Goal: Task Accomplishment & Management: Manage account settings

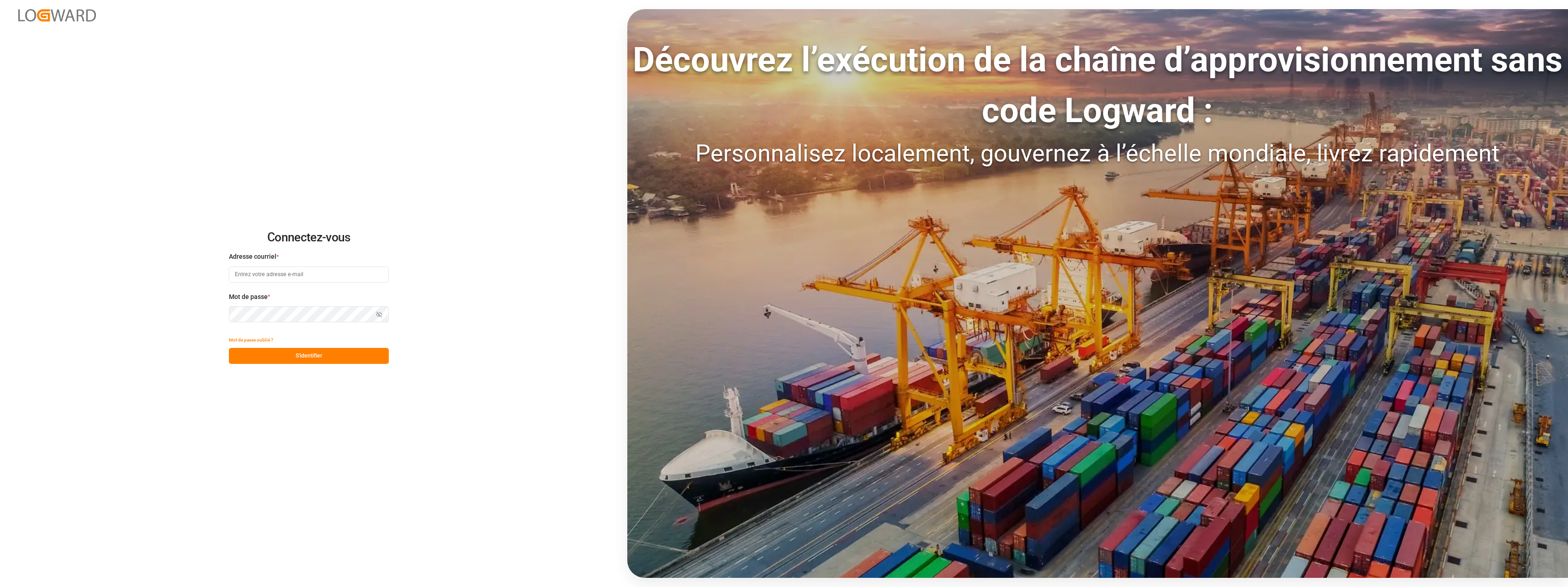
type input "[EMAIL_ADDRESS][DOMAIN_NAME]"
click at [325, 354] on button "S'identifier" at bounding box center [309, 356] width 160 height 16
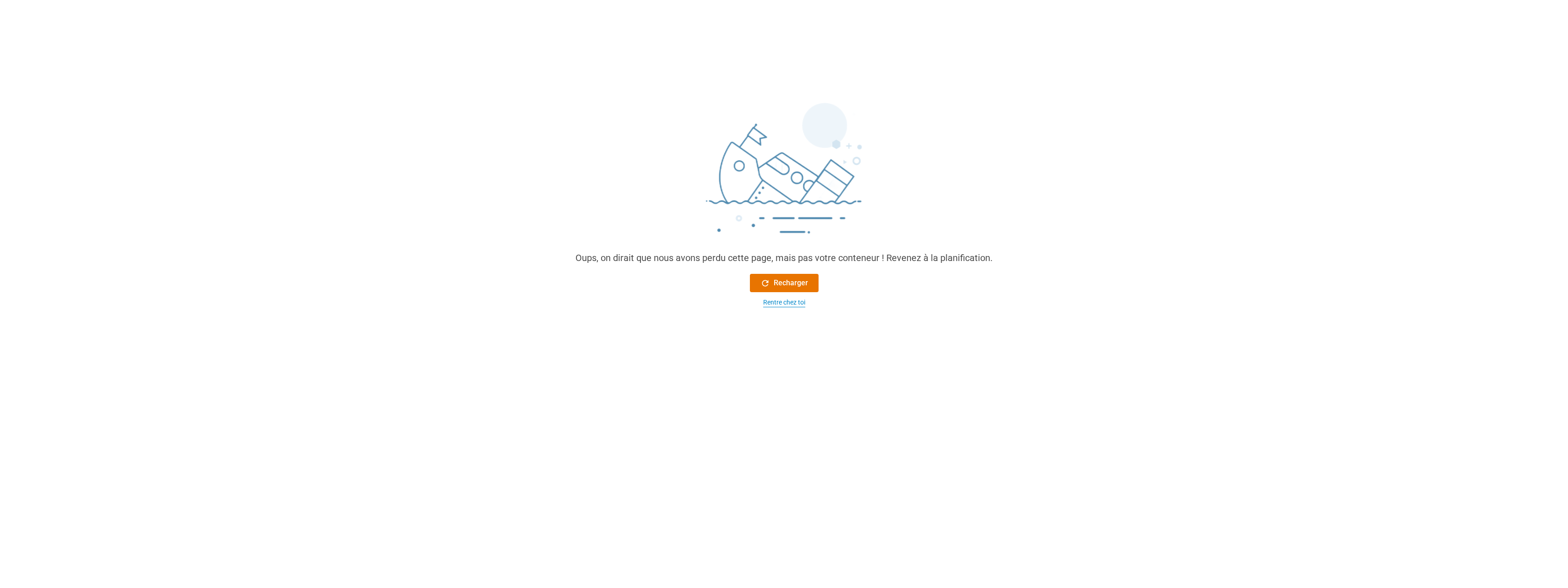
click at [782, 305] on div "Rentre chez toi" at bounding box center [784, 303] width 42 height 10
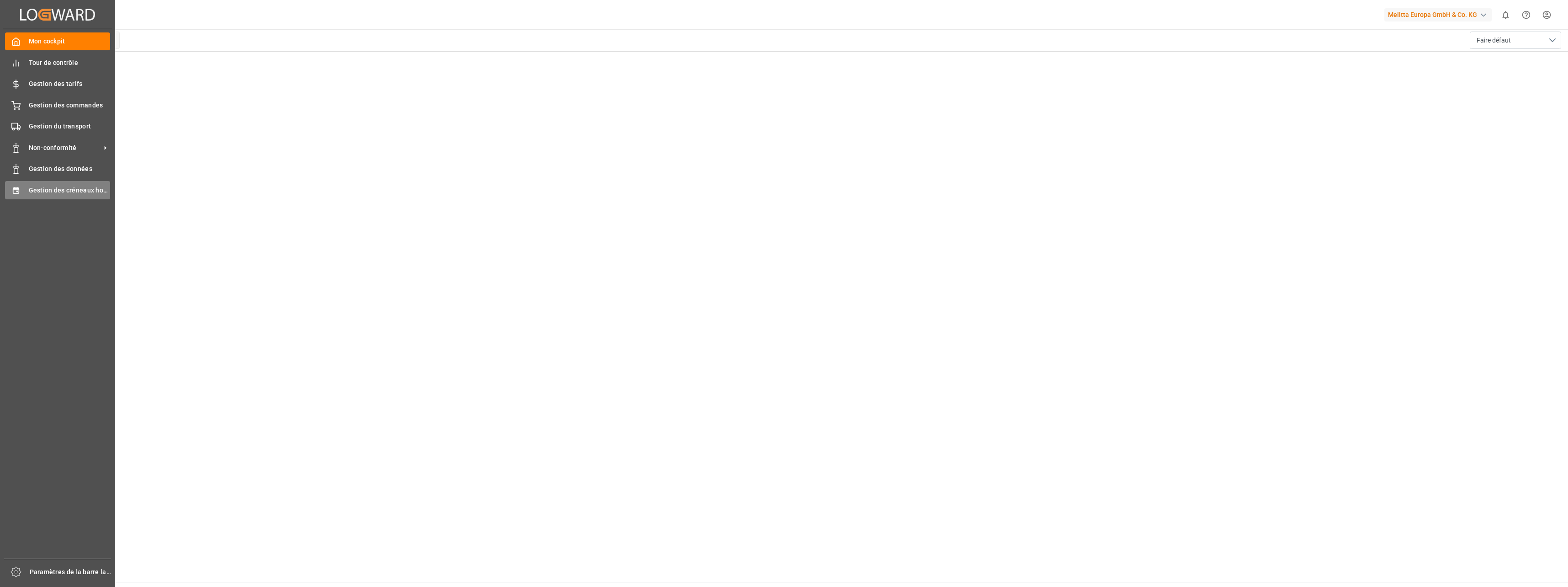
click at [72, 189] on span "Gestion des créneaux horaires" at bounding box center [69, 191] width 82 height 10
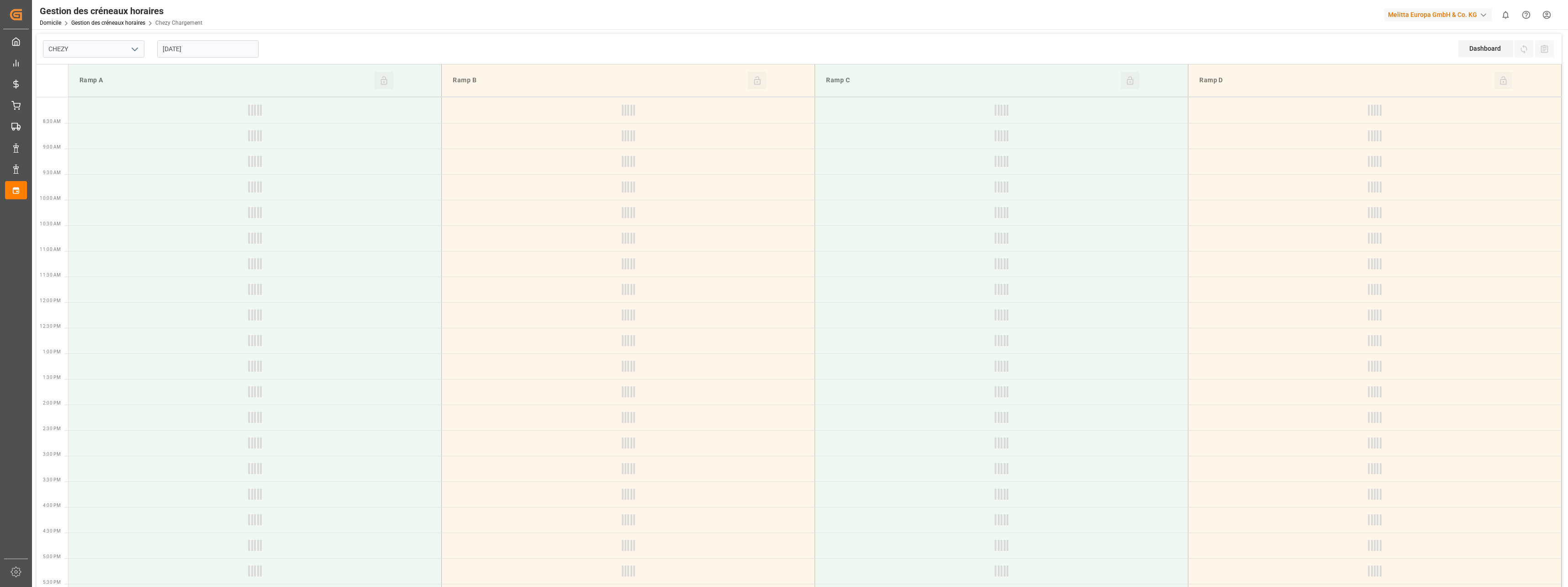
type input "Chezy Loading"
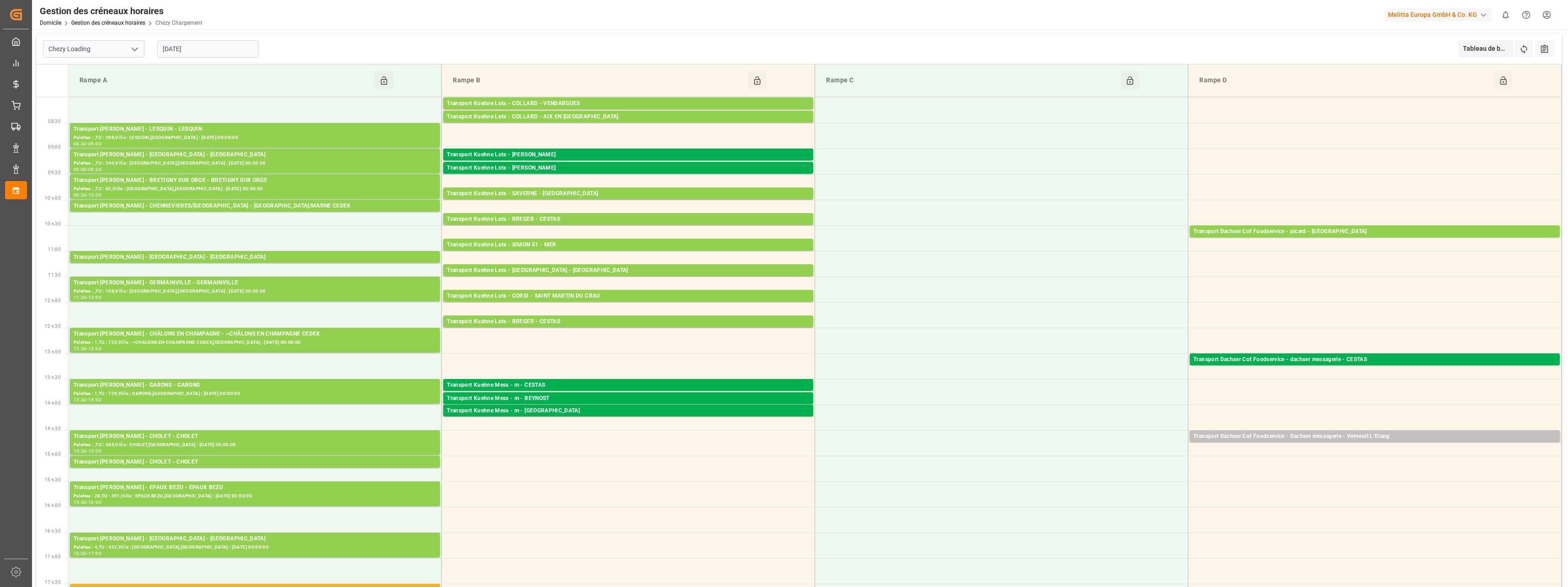
click at [213, 47] on input "[DATE]" at bounding box center [208, 49] width 102 height 18
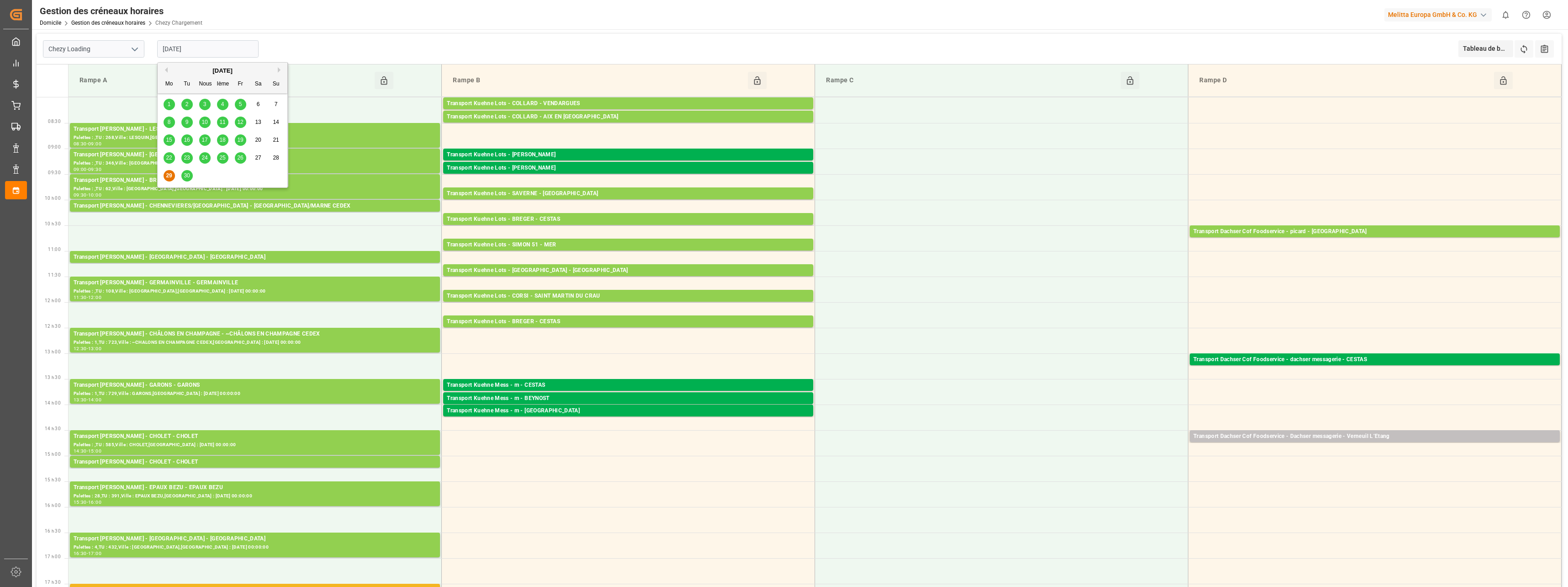
click at [184, 178] on span "30" at bounding box center [187, 175] width 6 height 7
type input "[DATE]"
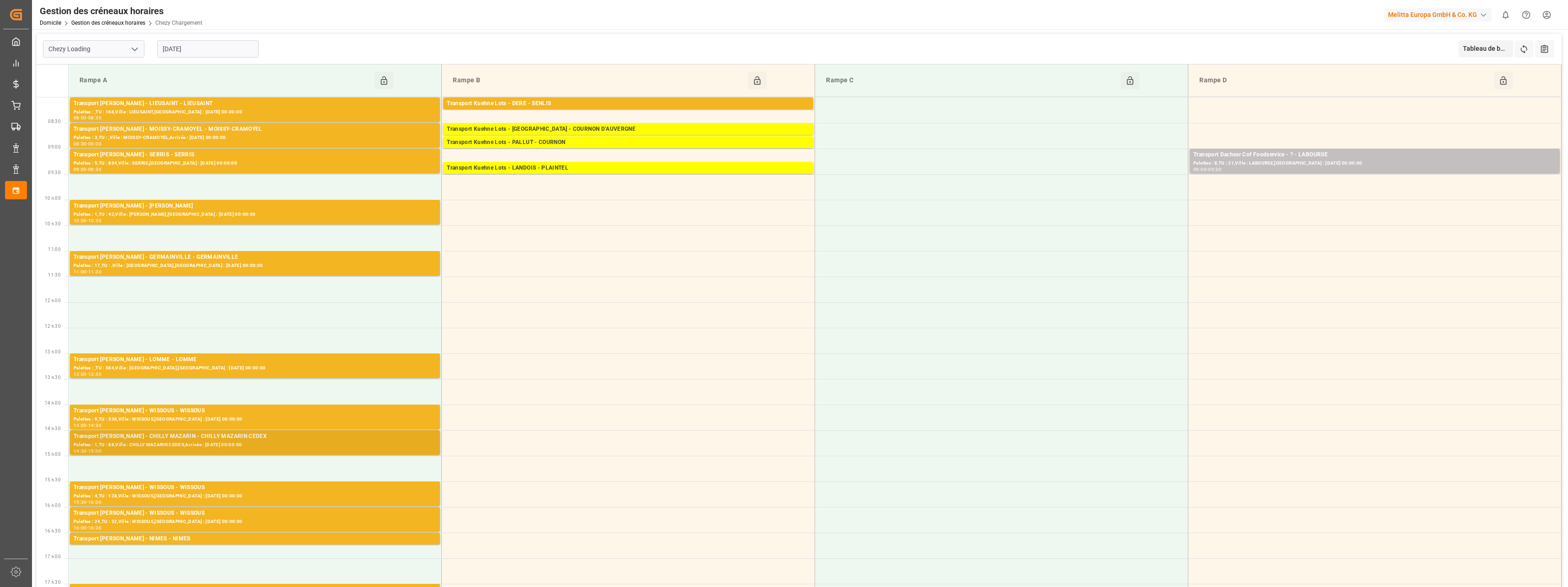
click at [174, 441] on div "Palettes : 1,TU : 88,Ville : CHILLY MAZARIN CEDEX,Arrivée : [DATE] 00:00:00" at bounding box center [255, 445] width 363 height 8
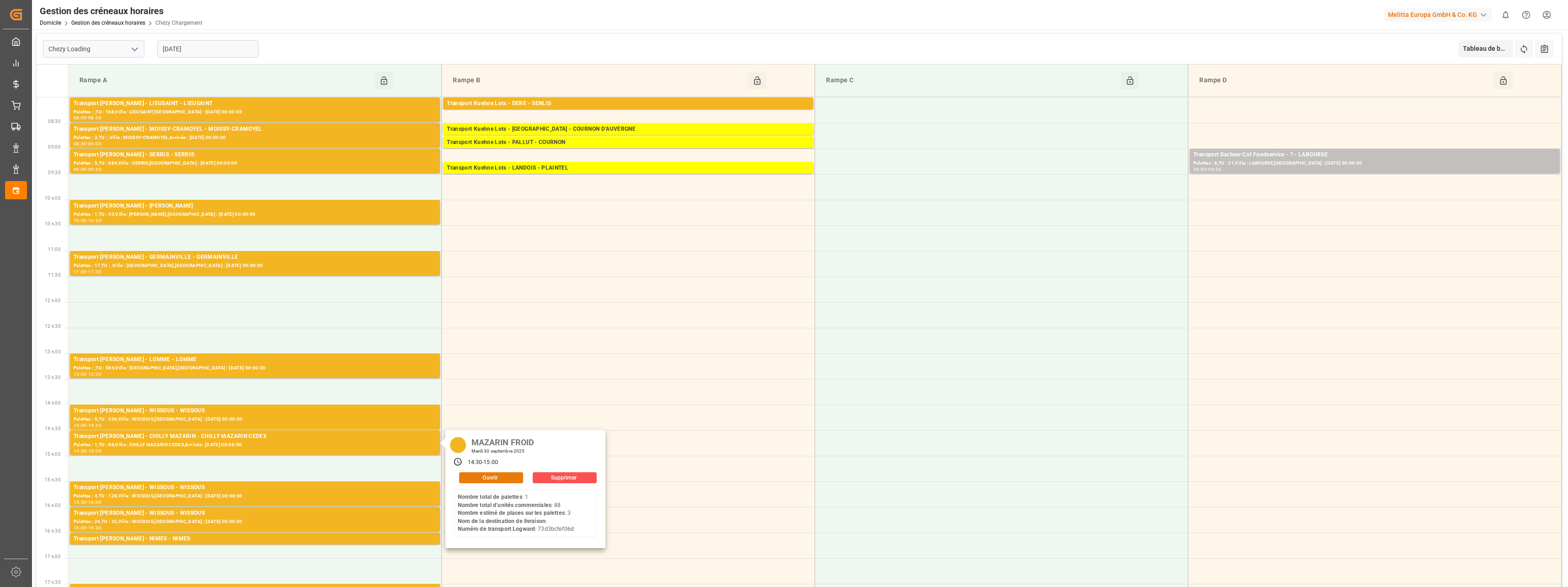
click at [481, 476] on button "Ouvrir" at bounding box center [491, 477] width 64 height 11
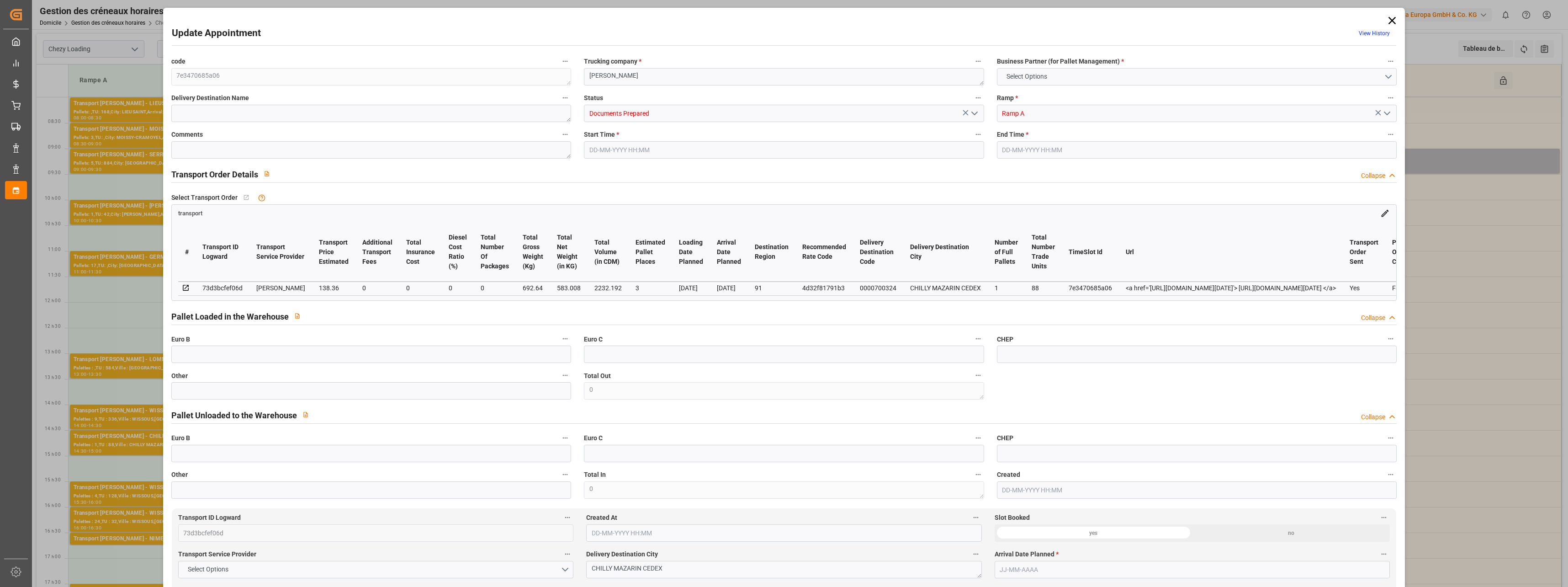
type input "3"
type input "138.36"
type input "0"
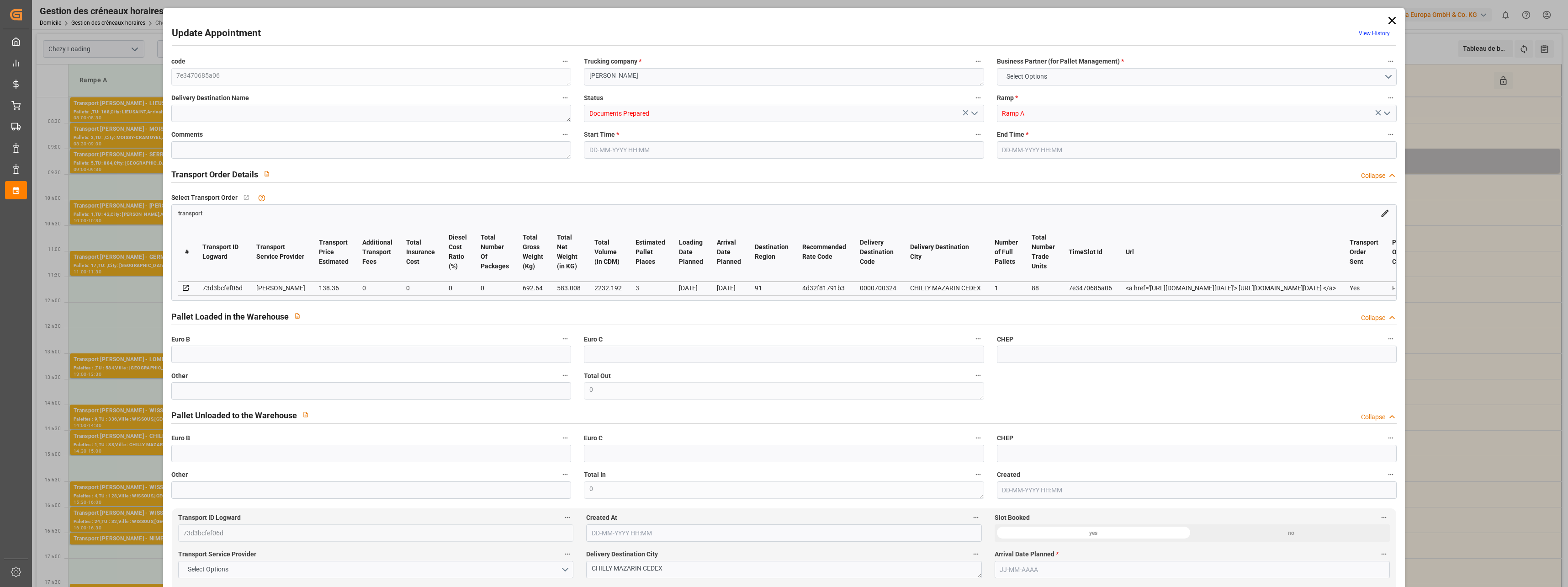
type input "133.6834"
type input "-4.6766"
type input "0"
type input "583.008"
type input "784"
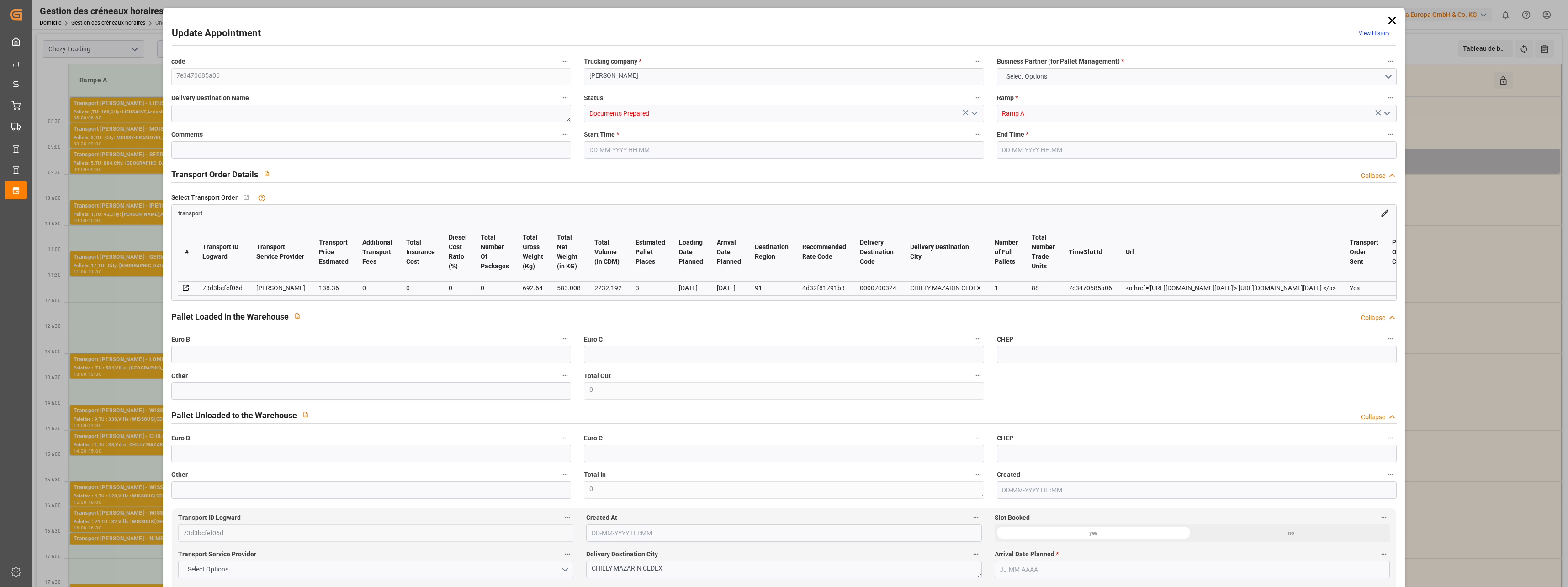
type input "2232.192"
type input "91"
type input "1"
type input "88"
type input "3"
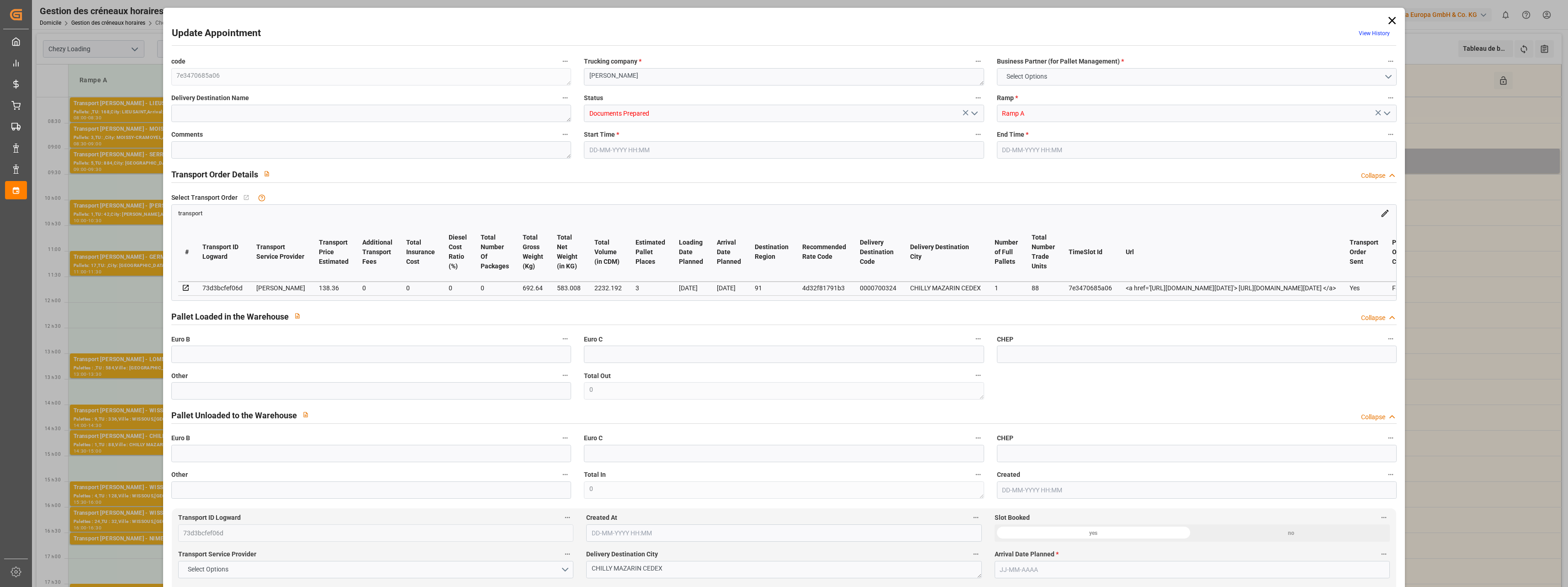
type input "101"
type input "692.64"
type input "0"
type input "4710.8598"
type input "0"
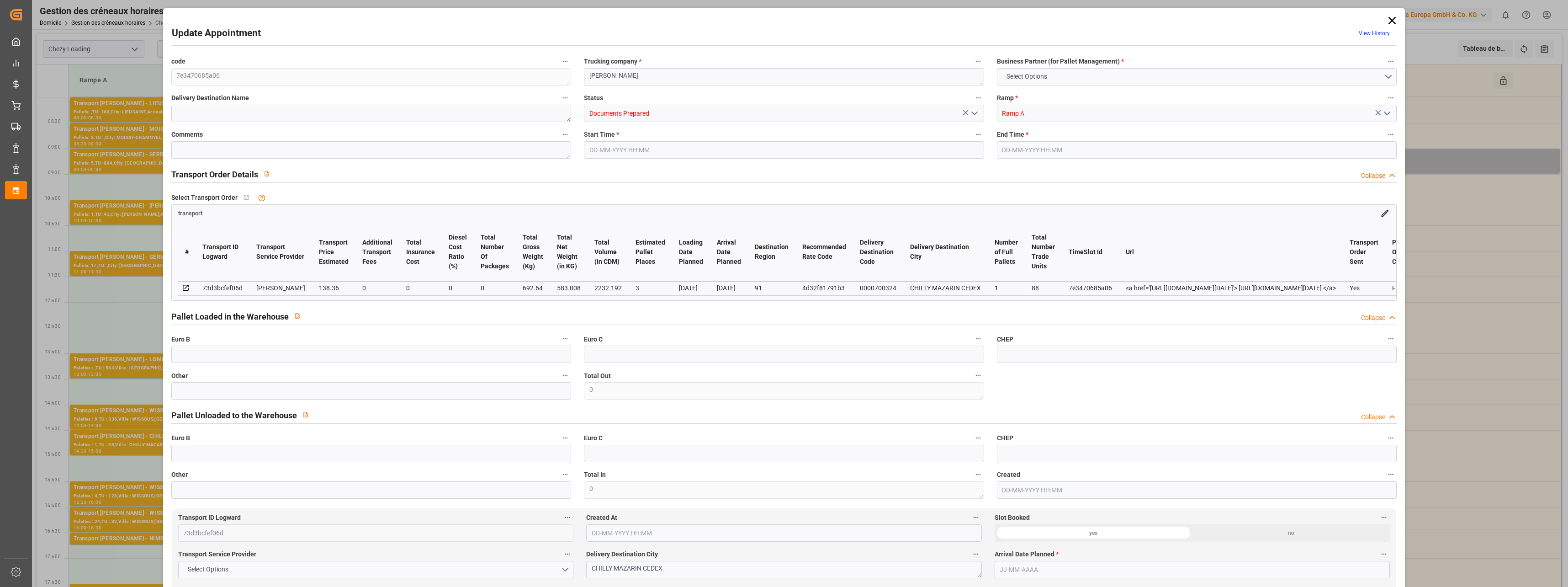
type input "0"
type input "21"
type input "35"
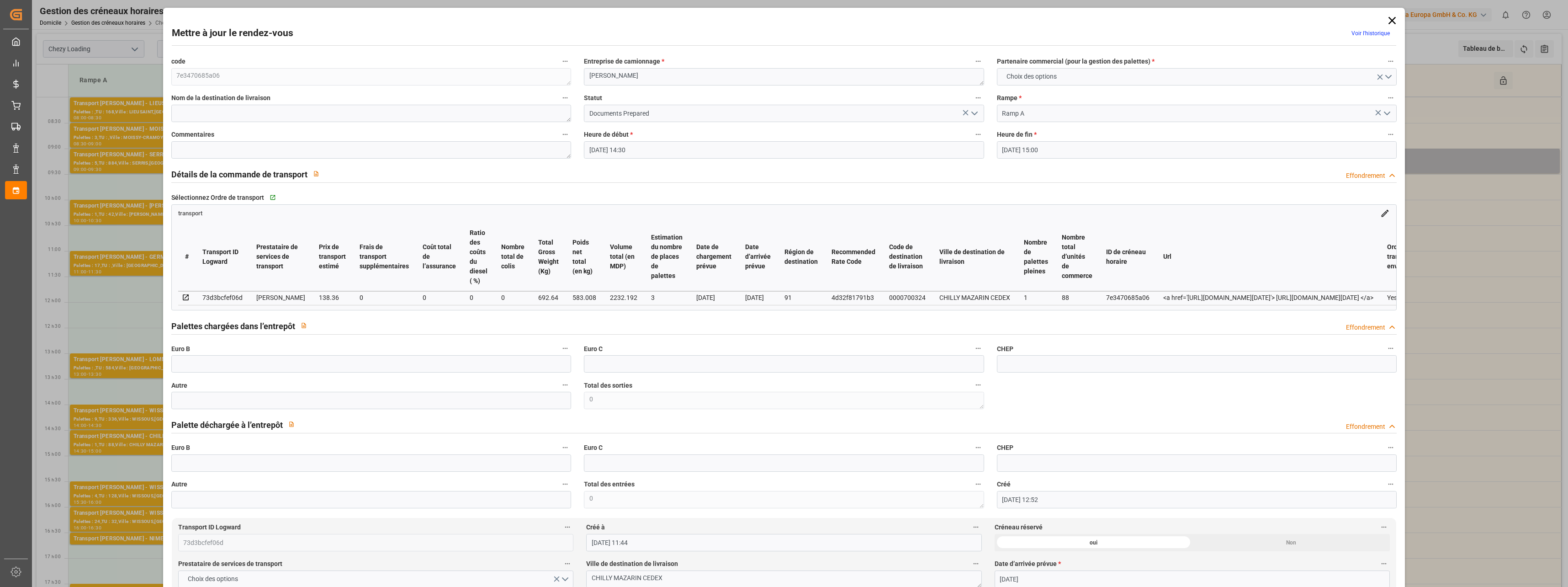
type input "[DATE] 14:30"
type input "[DATE] 15:00"
type input "[DATE] 12:52"
type input "[DATE] 11:44"
type input "[DATE]"
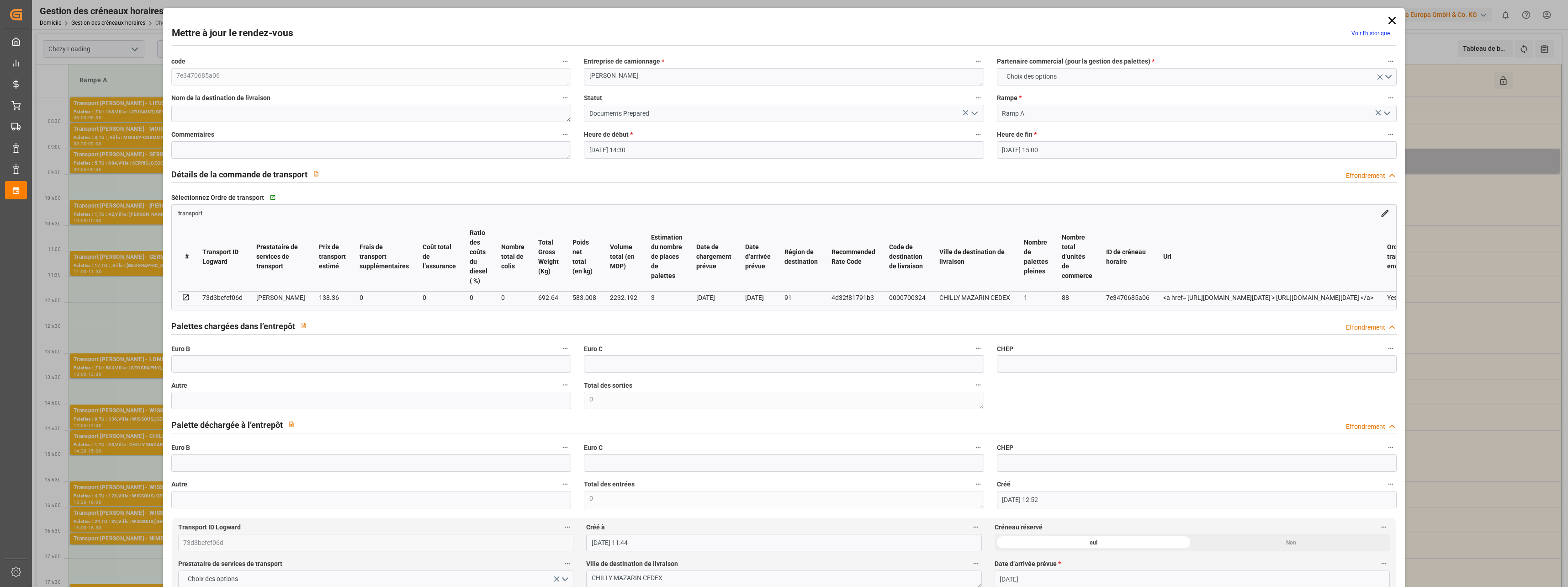
type input "[DATE]"
drag, startPoint x: 973, startPoint y: 113, endPoint x: 937, endPoint y: 122, distance: 37.1
click at [973, 114] on icon "Ouvrir le menu" at bounding box center [975, 113] width 11 height 11
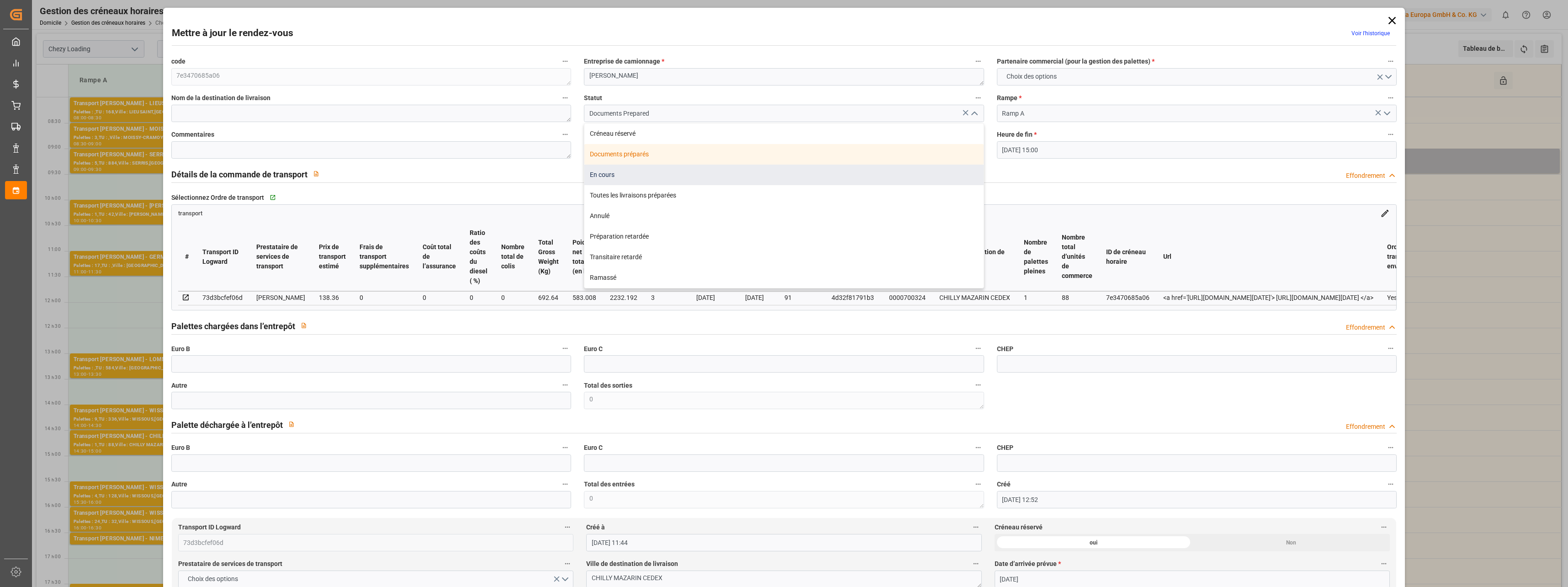
click at [606, 174] on div "En cours" at bounding box center [784, 175] width 399 height 21
type input "In Progress"
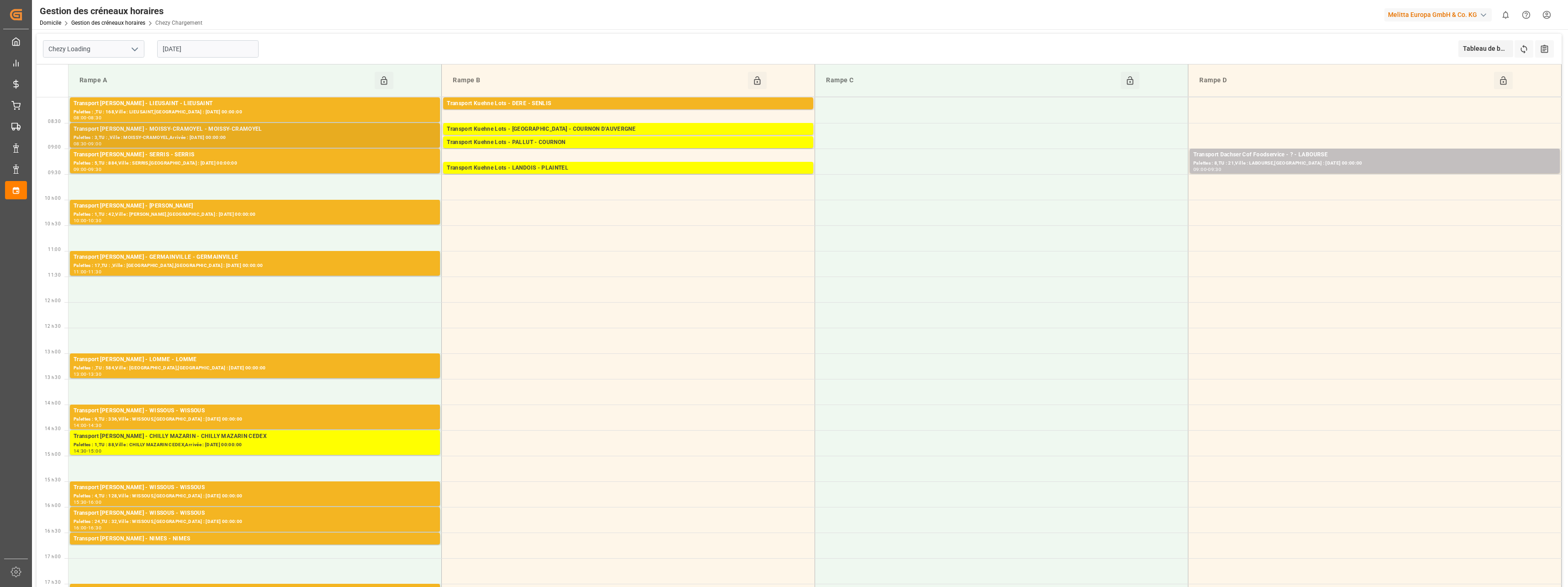
click at [190, 131] on div "Transport [PERSON_NAME] - MOISSY-CRAMOYEL - MOISSY-CRAMOYEL" at bounding box center [255, 129] width 363 height 9
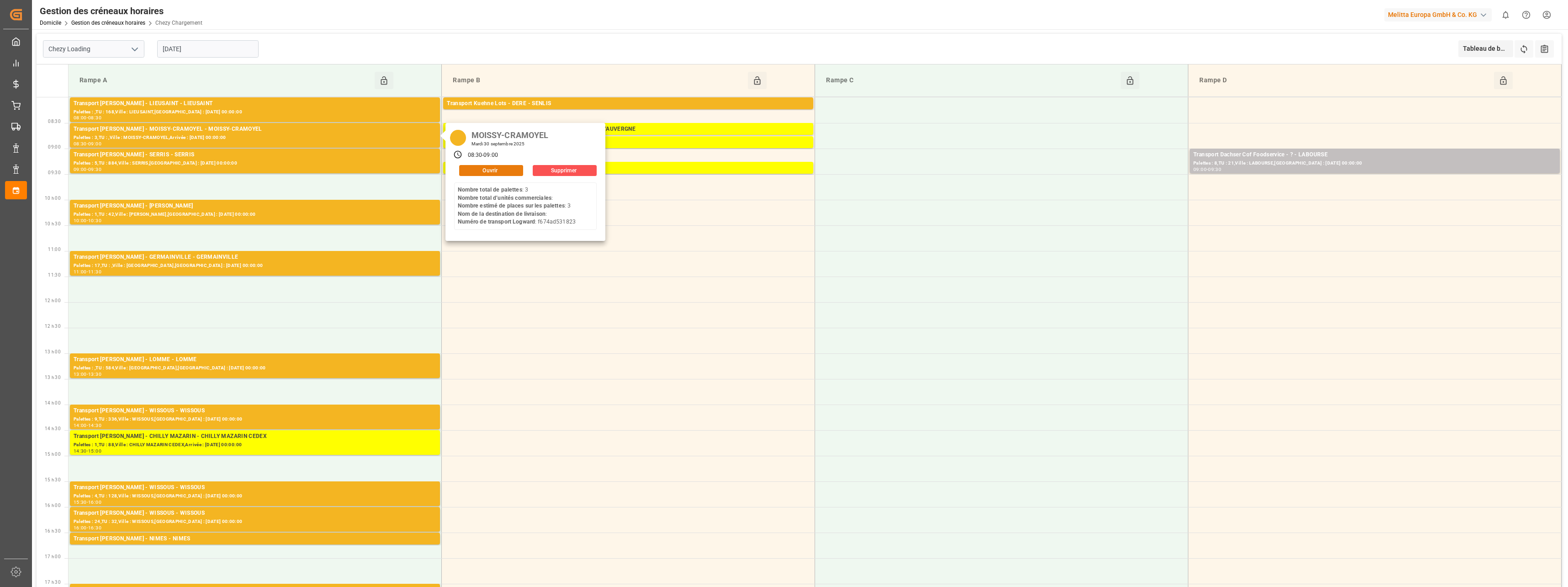
click at [483, 174] on button "Ouvrir" at bounding box center [491, 170] width 64 height 11
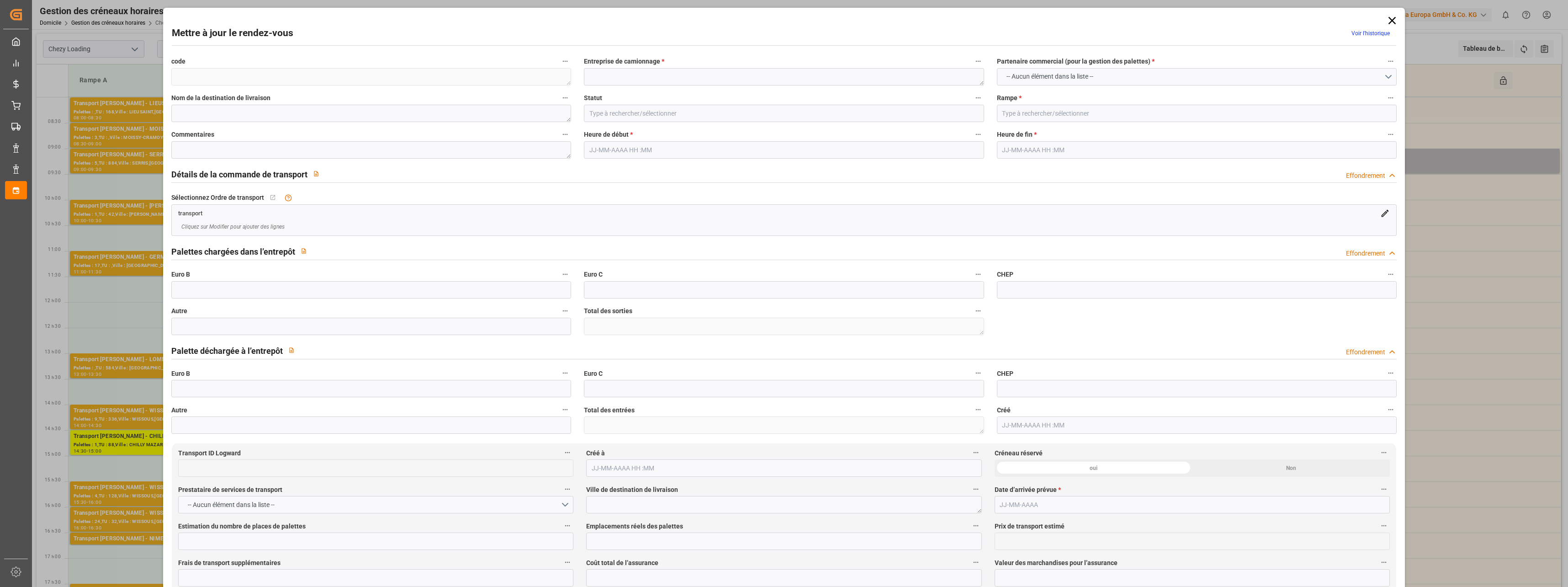
type textarea "89ff84d8fc52"
type textarea "MOISSY-CRAMOYEL"
type input "Documents Prepared"
type input "Ramp A"
type textarea "0"
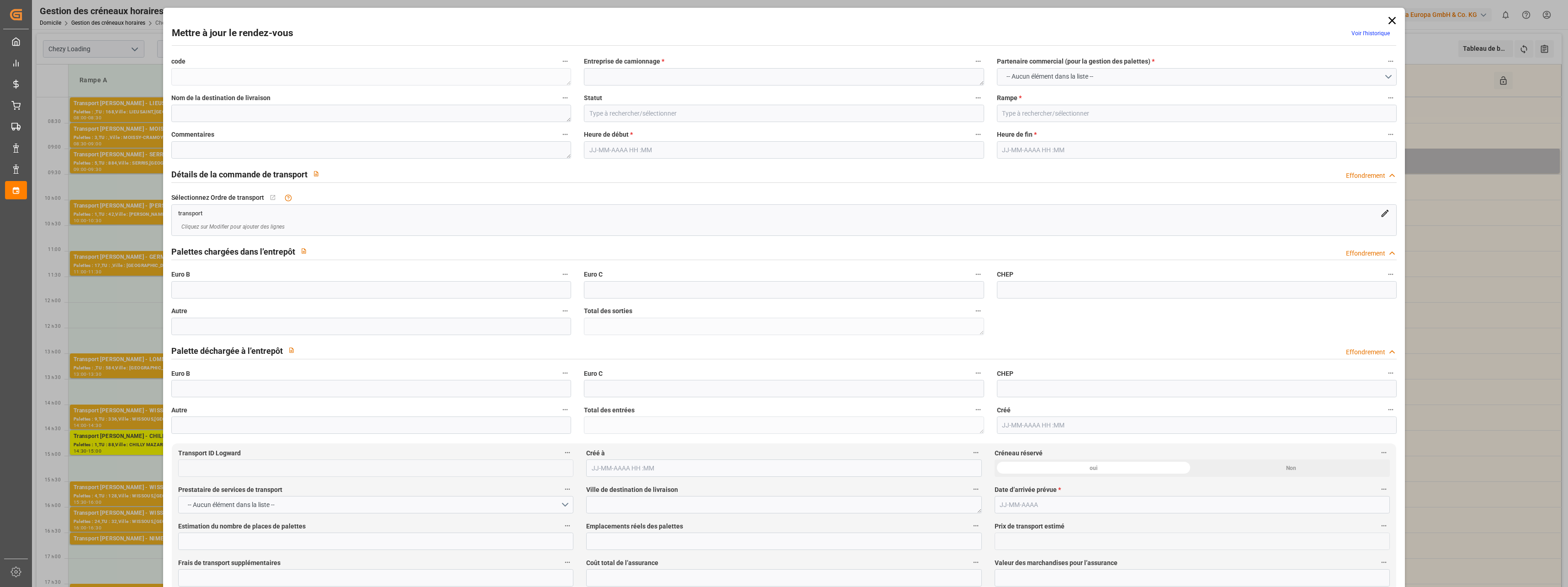
type textarea "0"
type input "f674ad531823"
type textarea "MOISSY-CRAMOYEL"
type textarea "0000709739"
type textarea "89ff84d8fc52"
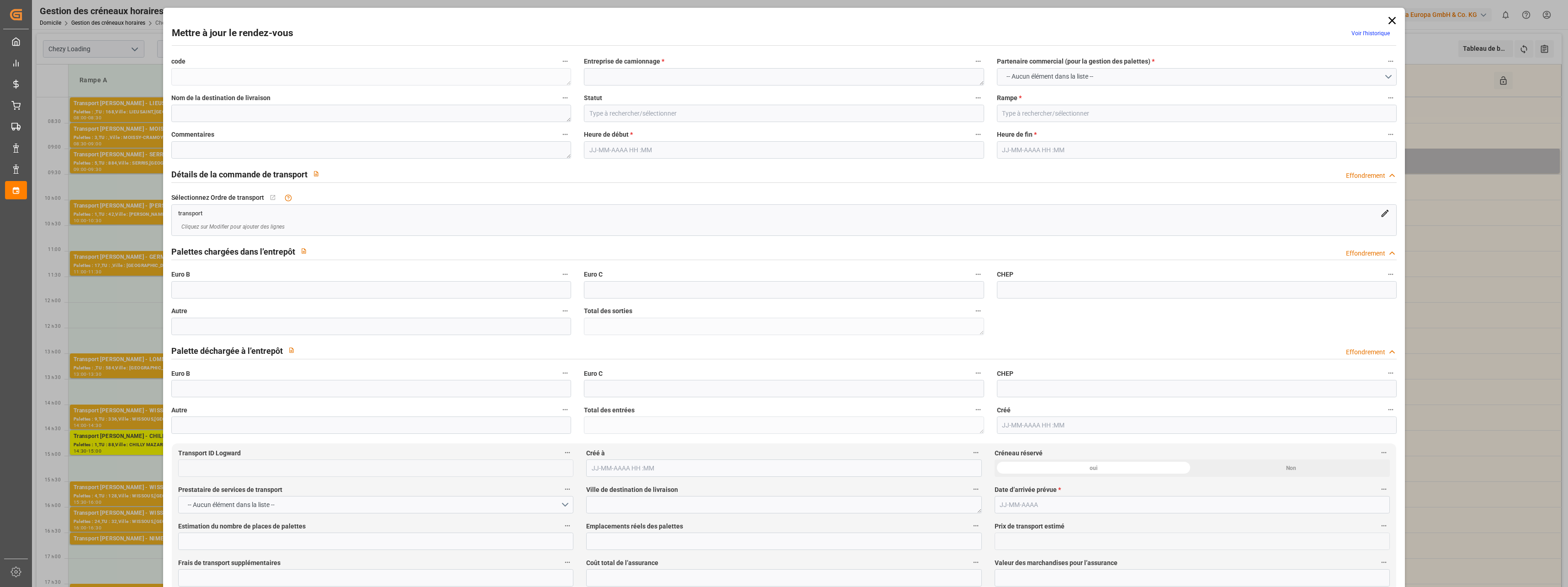
type textarea "FR-02570"
type textarea "FR"
type input "Road"
type input "FR"
type input "02570"
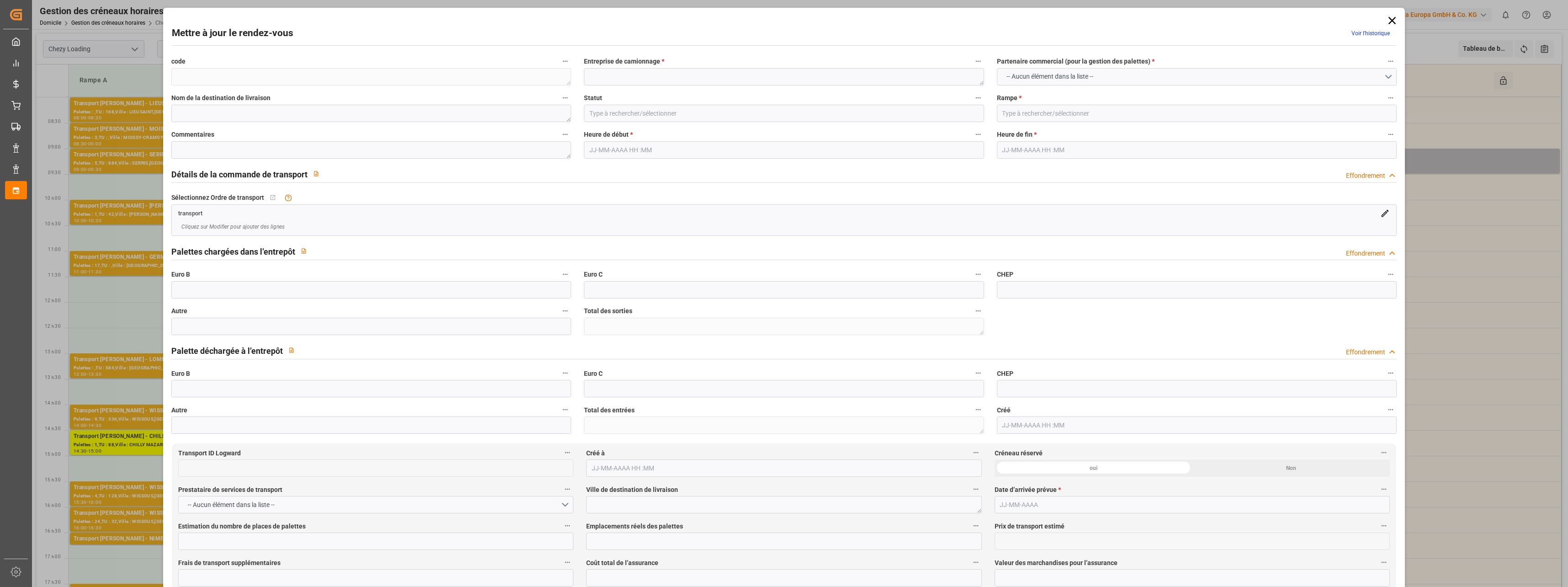
type input "FR"
type input "77550"
type input "Small Shipment"
type input "3.5-7.5 t"
type input "EURO 6"
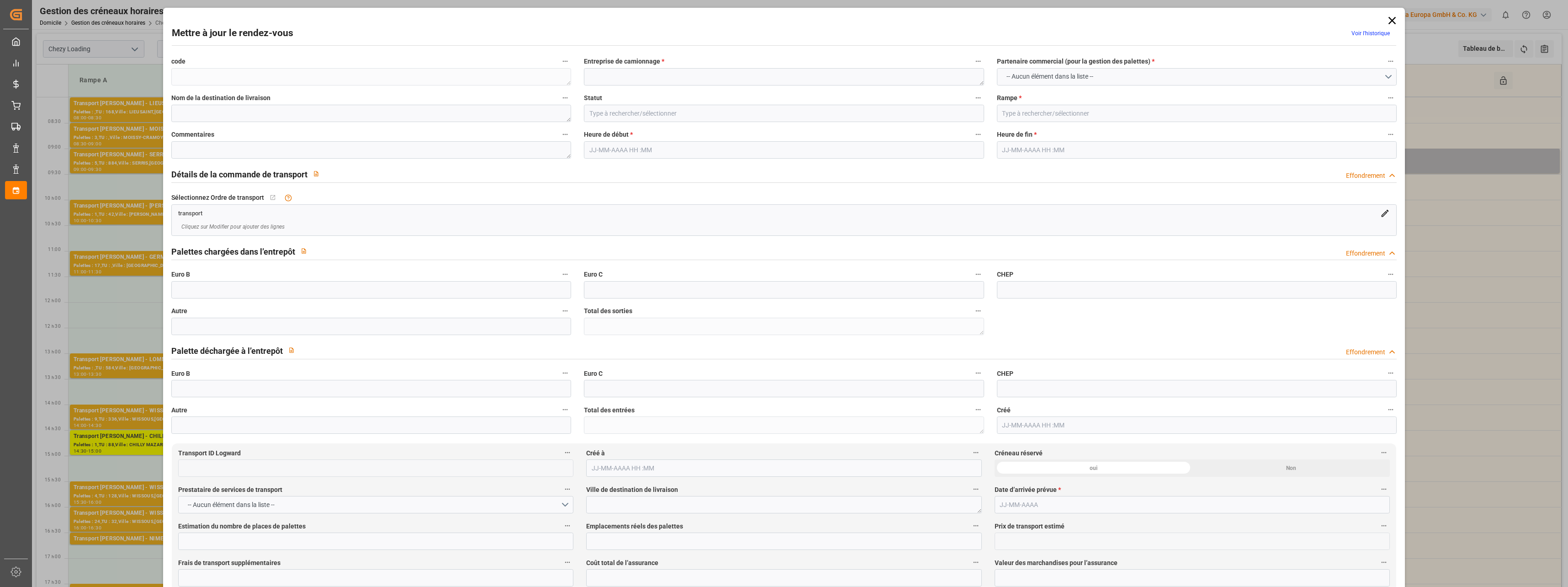
type input "Diesel"
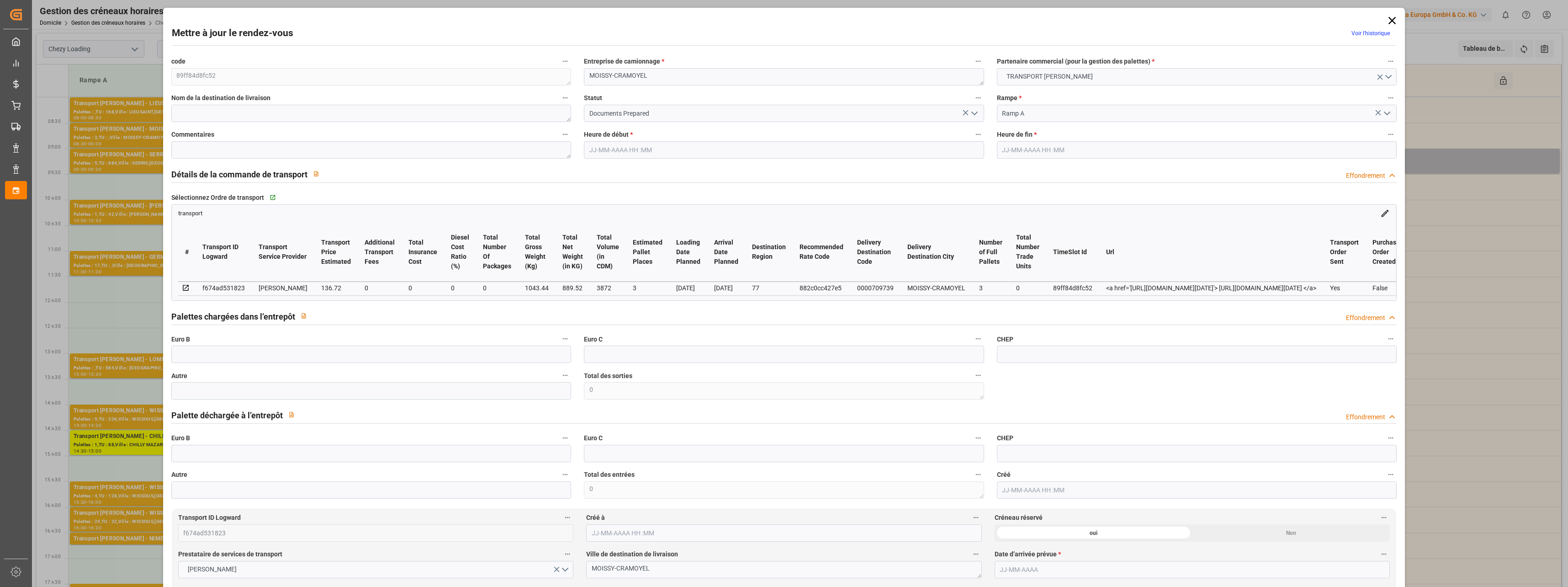
type input "3"
type input "136.72"
type input "0"
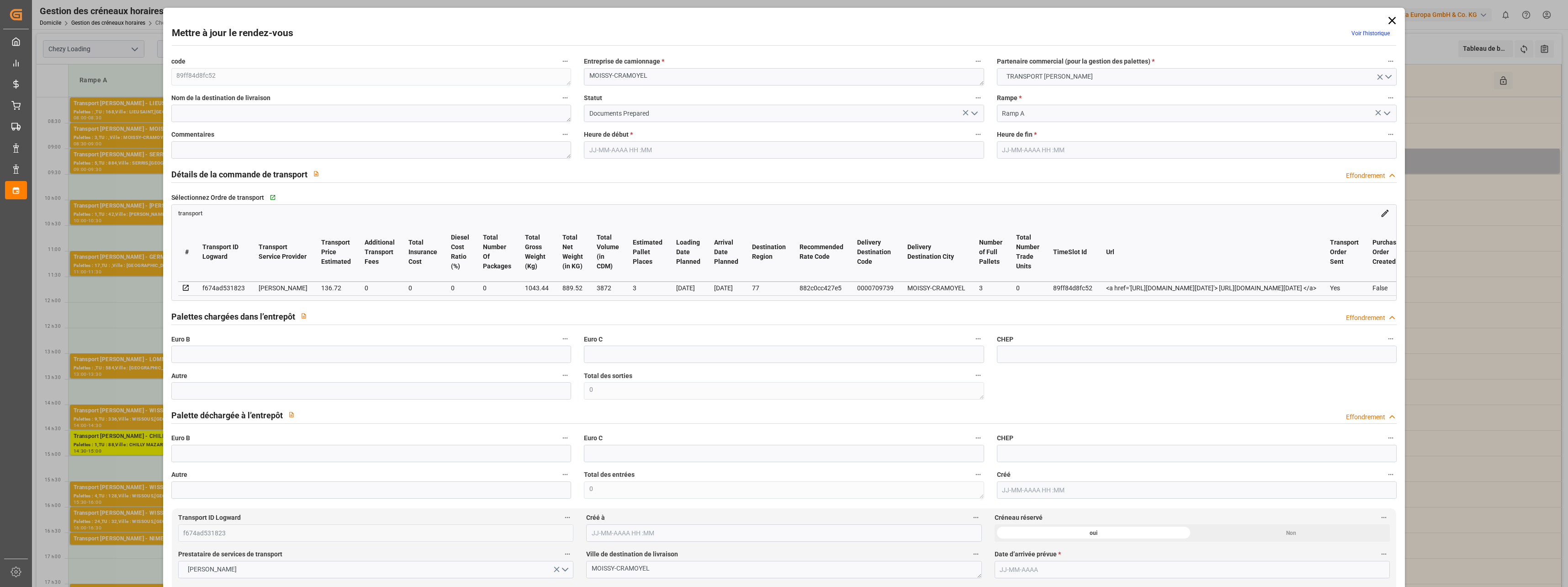
type input "132.0989"
type input "-4.6211"
type input "0"
type input "889.52"
type input "1178"
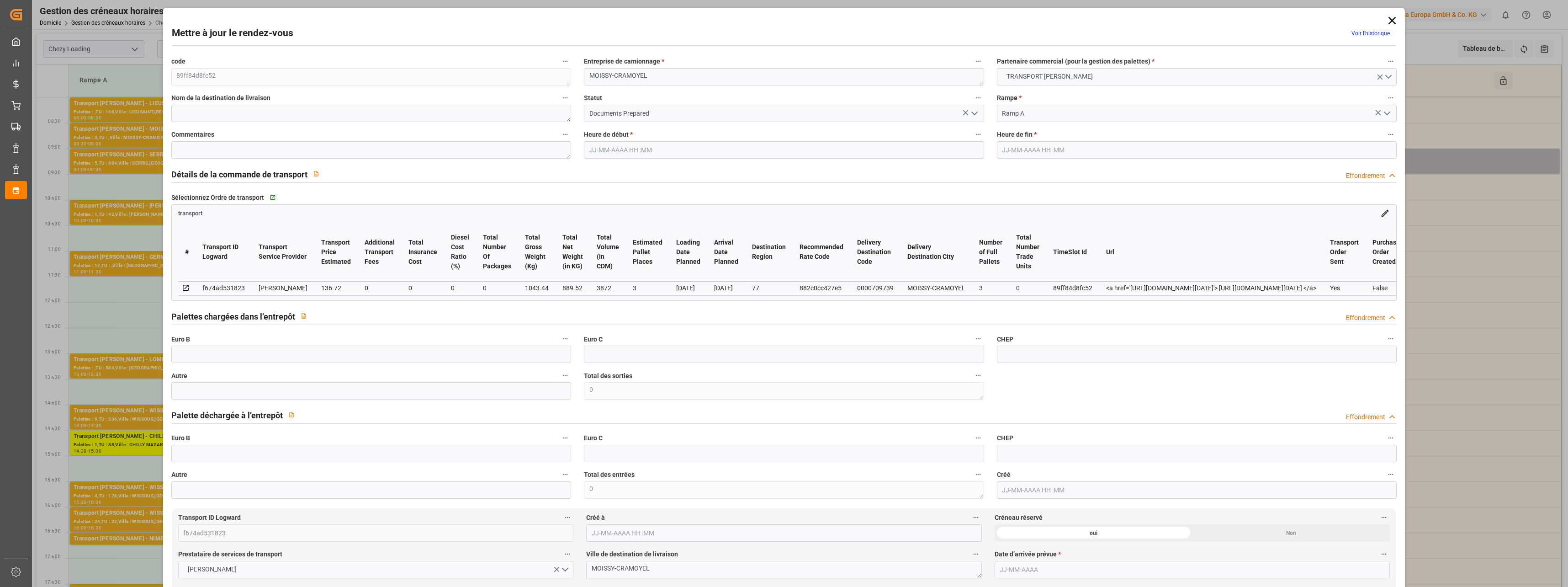
type input "3872"
type input "77"
type input "3"
type input "0"
type input "3"
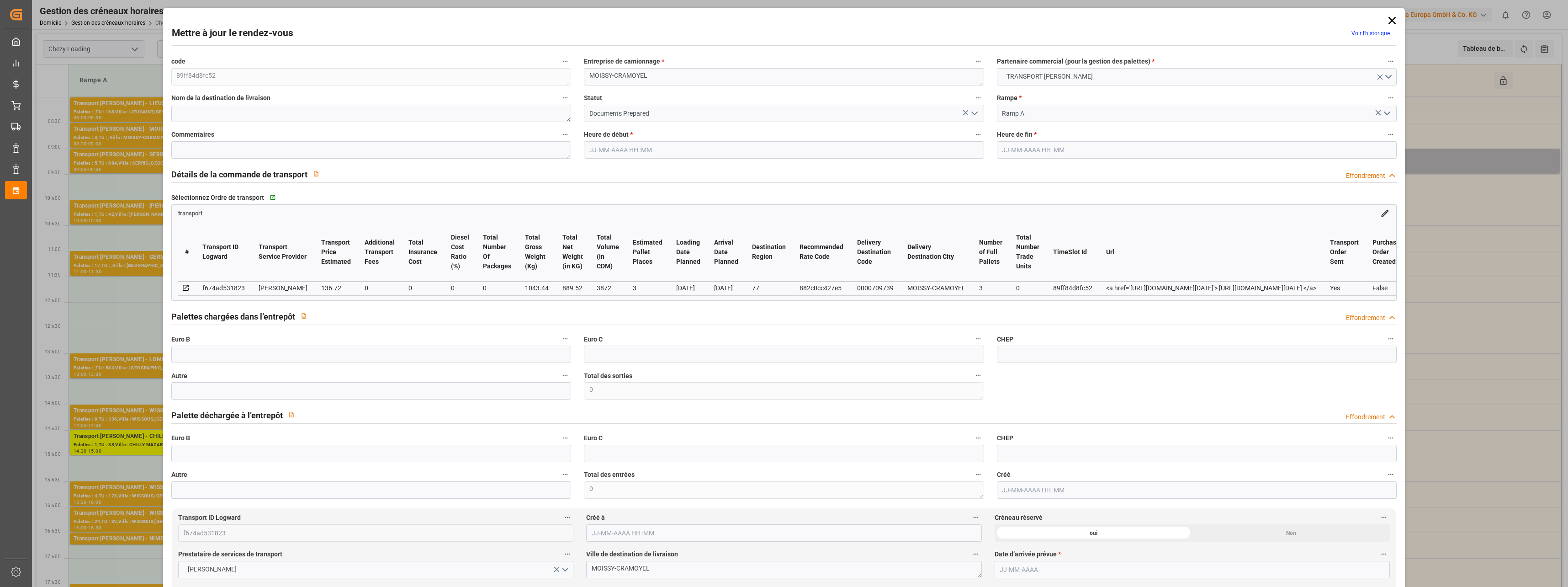
type input "101"
type input "1043.44"
type input "0"
type input "4710.8598"
type input "0"
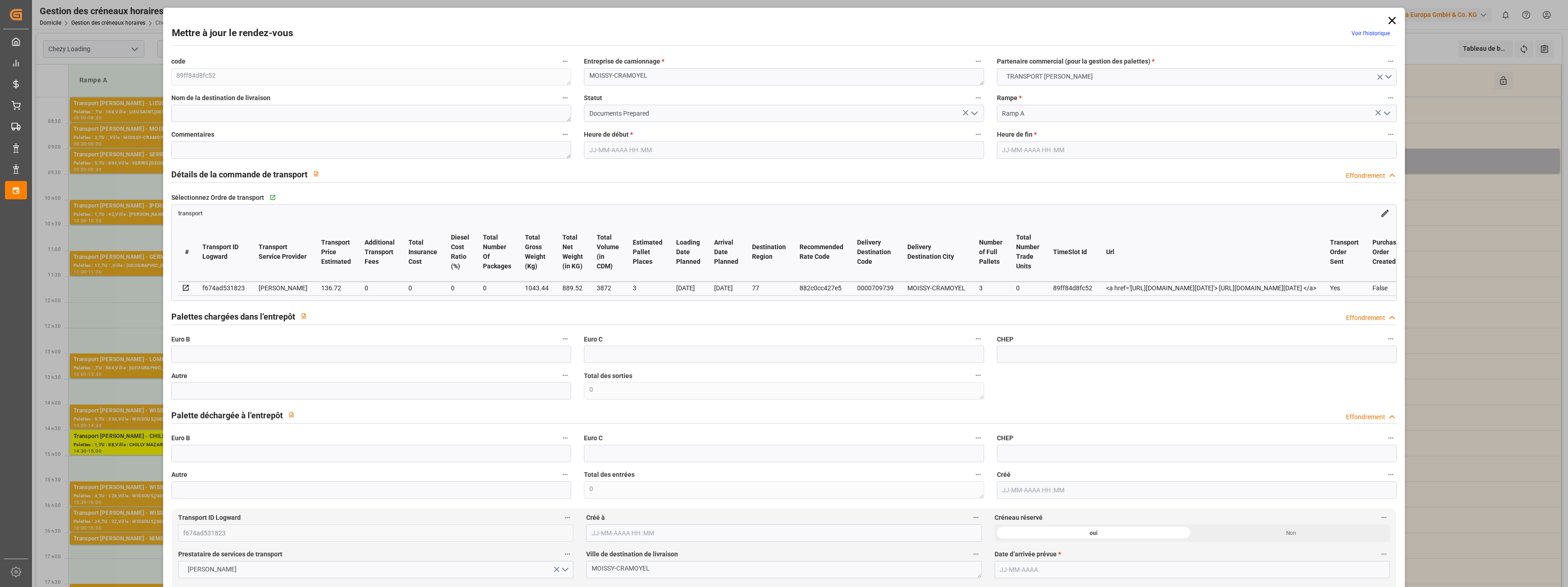
type input "0"
type input "21"
type input "35"
type input "[DATE] 08:30"
type input "[DATE] 09:00"
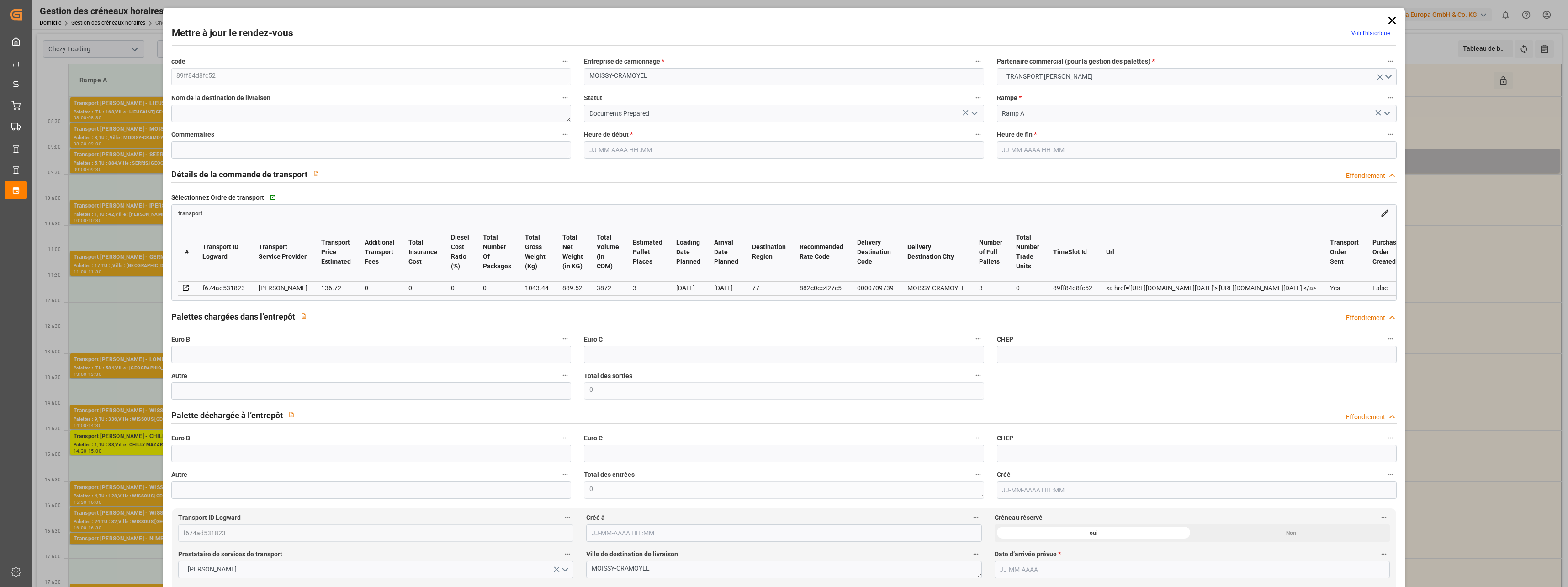
type input "[DATE] 12:51"
type input "[DATE] 11:44"
type input "[DATE]"
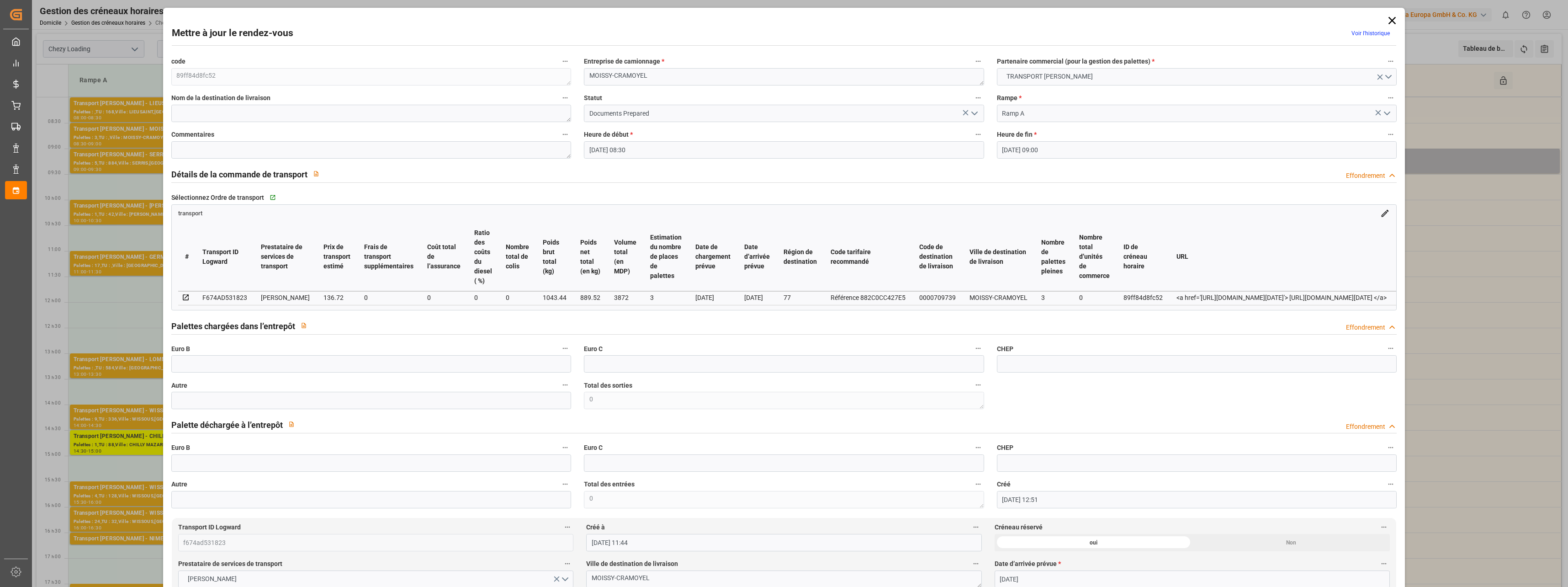
click at [973, 113] on icon "Ouvrir le menu" at bounding box center [975, 113] width 11 height 11
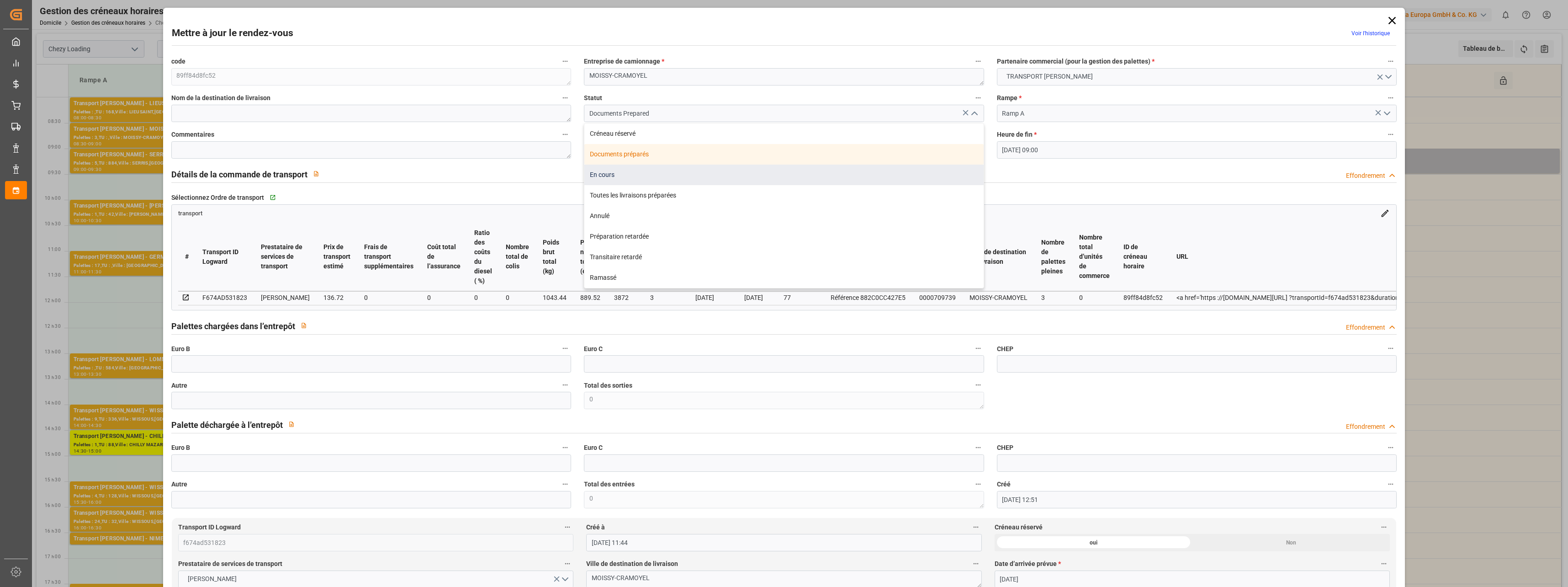
click at [618, 173] on div "En cours" at bounding box center [784, 175] width 399 height 21
type input "In Progress"
